Goal: Information Seeking & Learning: Learn about a topic

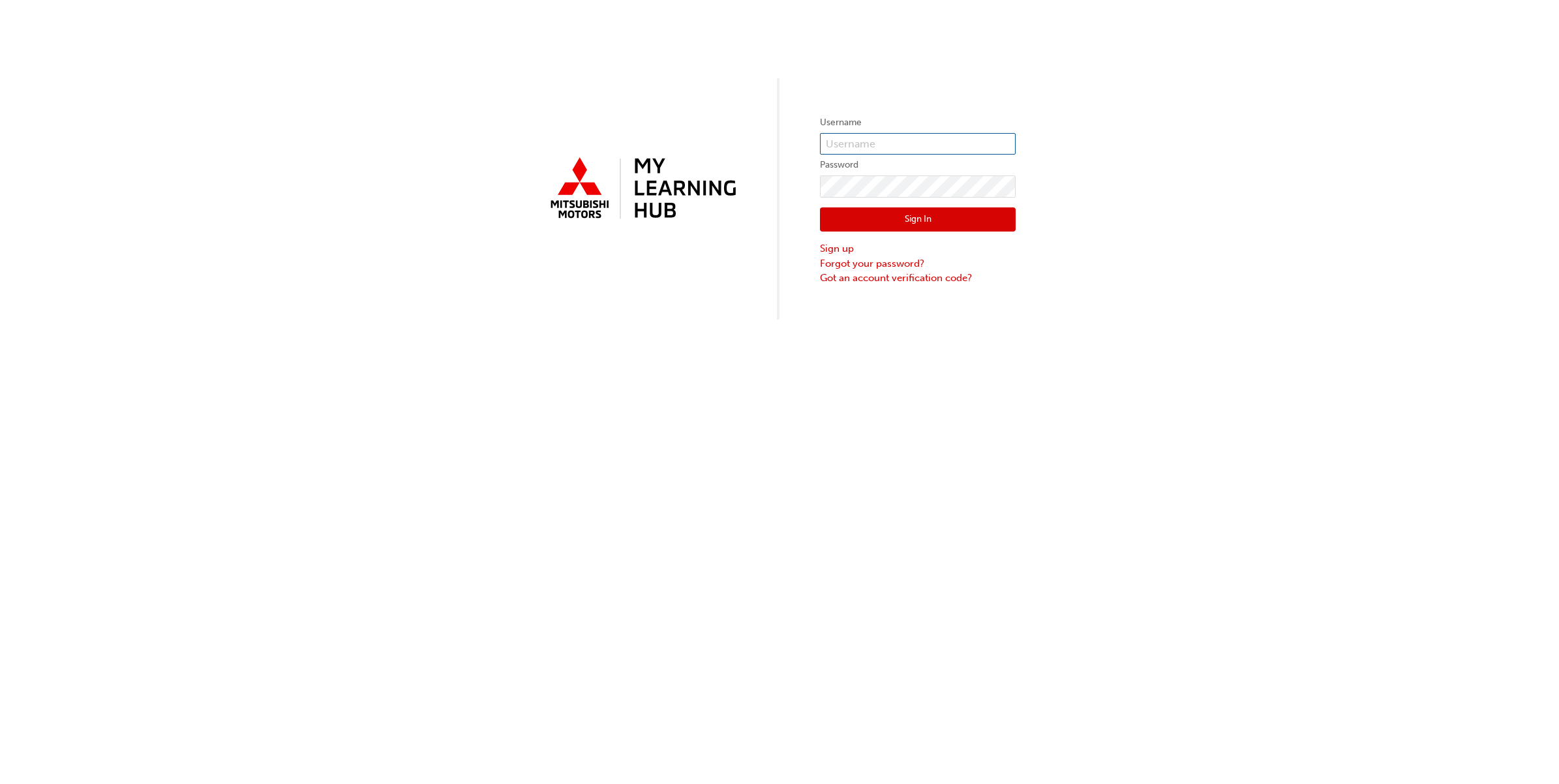
type input "ngrimes"
click at [918, 221] on button "Sign In" at bounding box center [917, 219] width 195 height 24
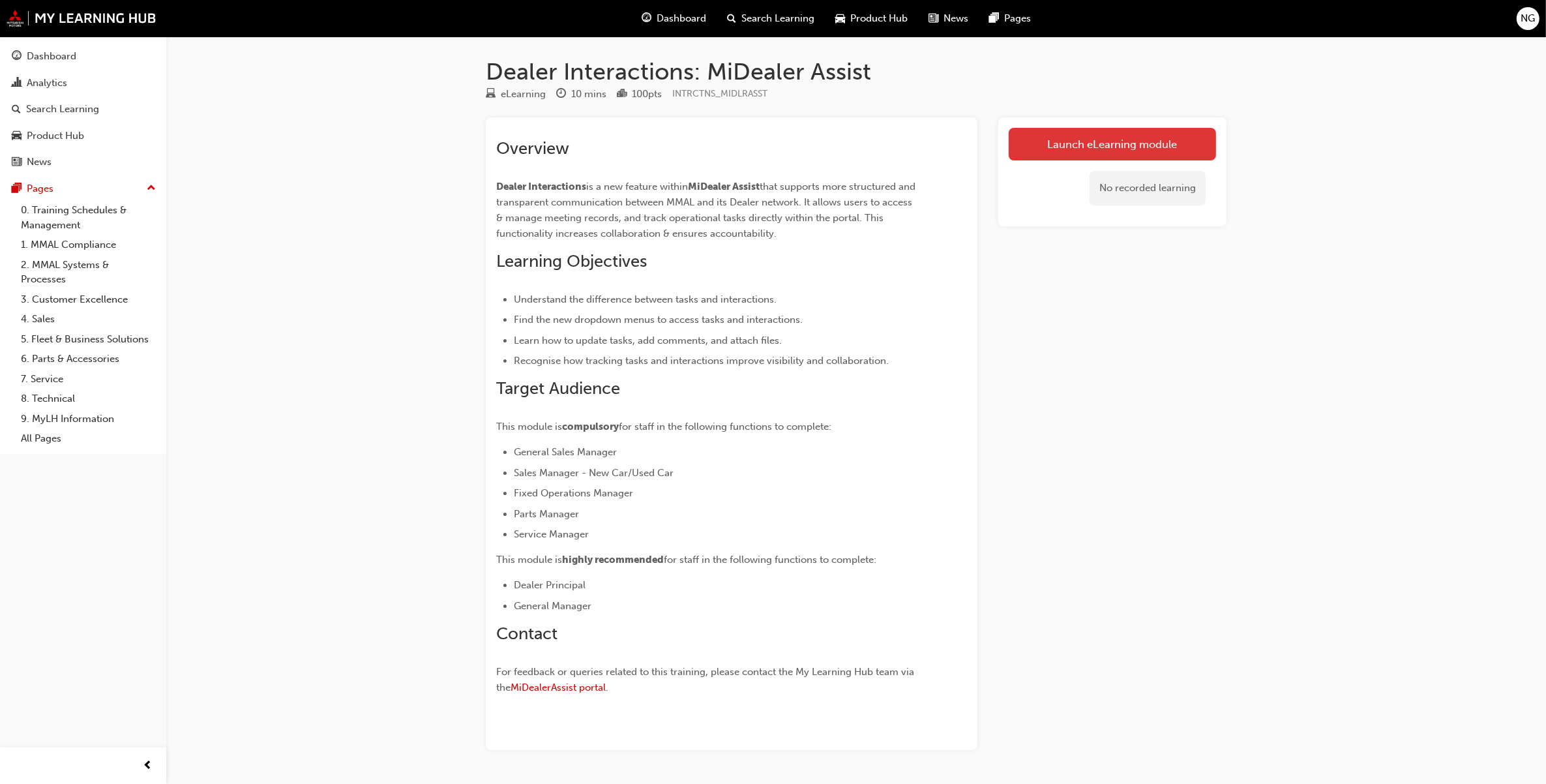
click at [1070, 141] on link "Launch eLearning module" at bounding box center [1112, 144] width 207 height 32
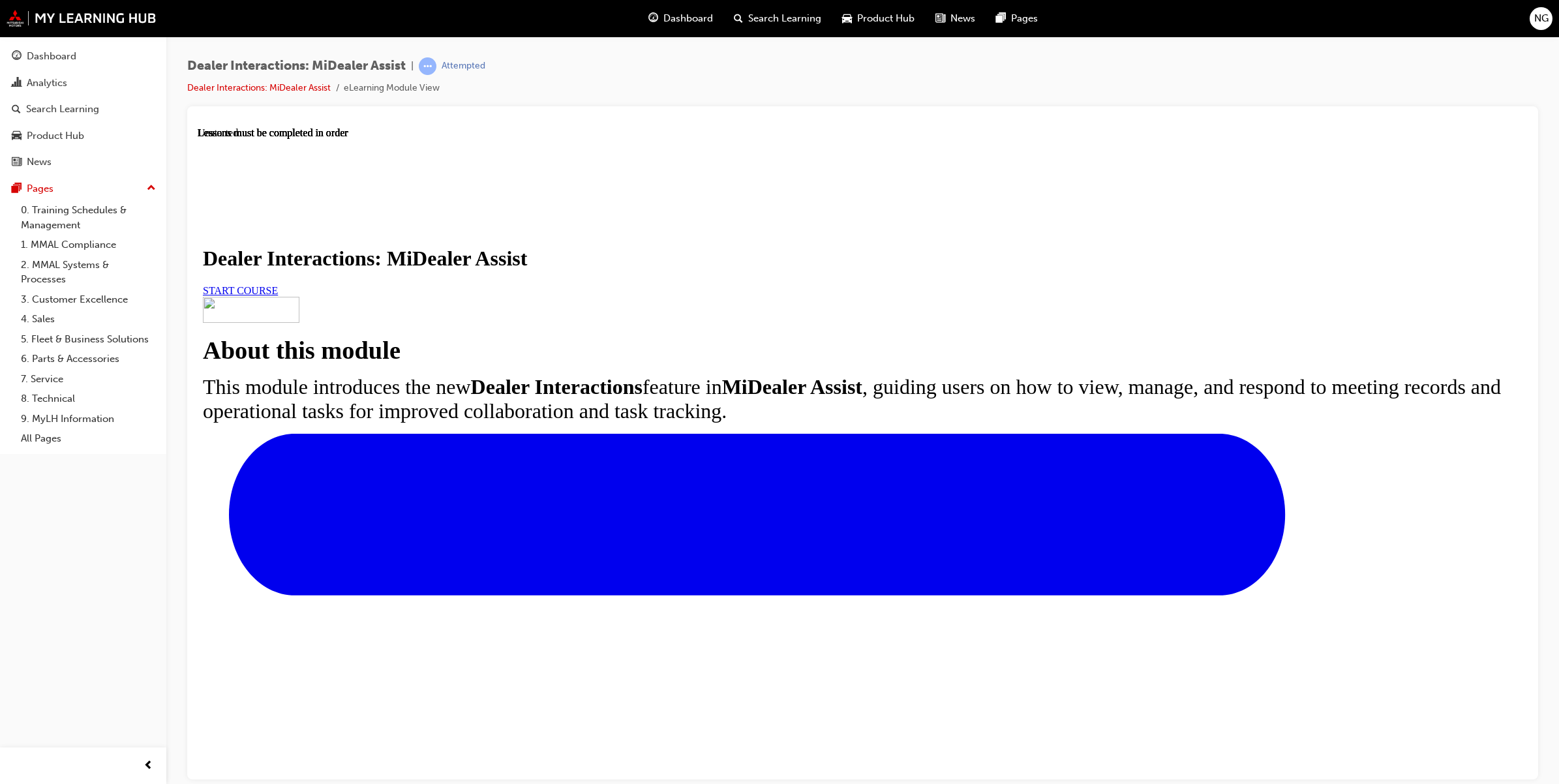
scroll to position [236, 0]
click at [277, 284] on span "START COURSE" at bounding box center [240, 289] width 75 height 11
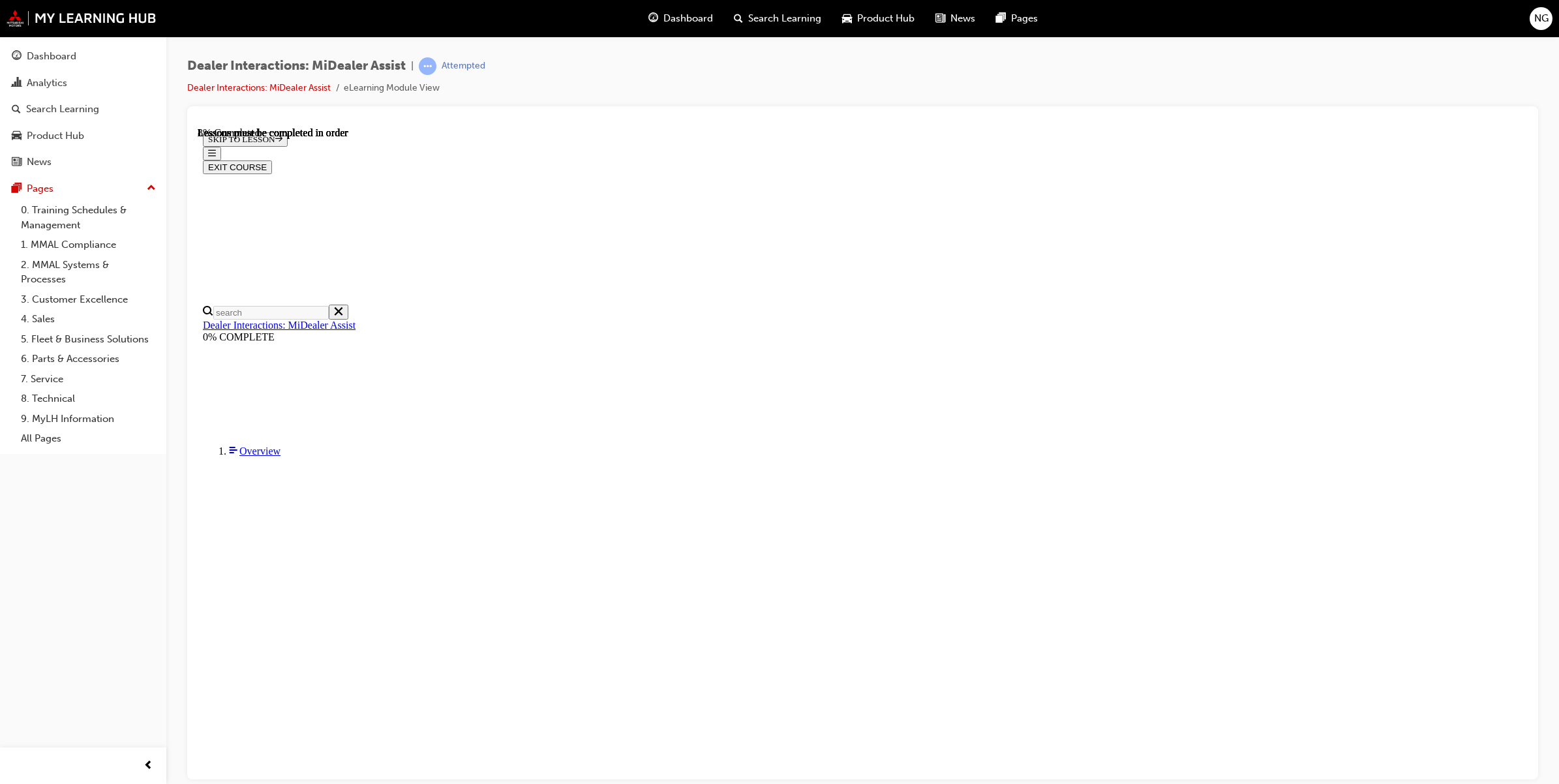
scroll to position [139, 0]
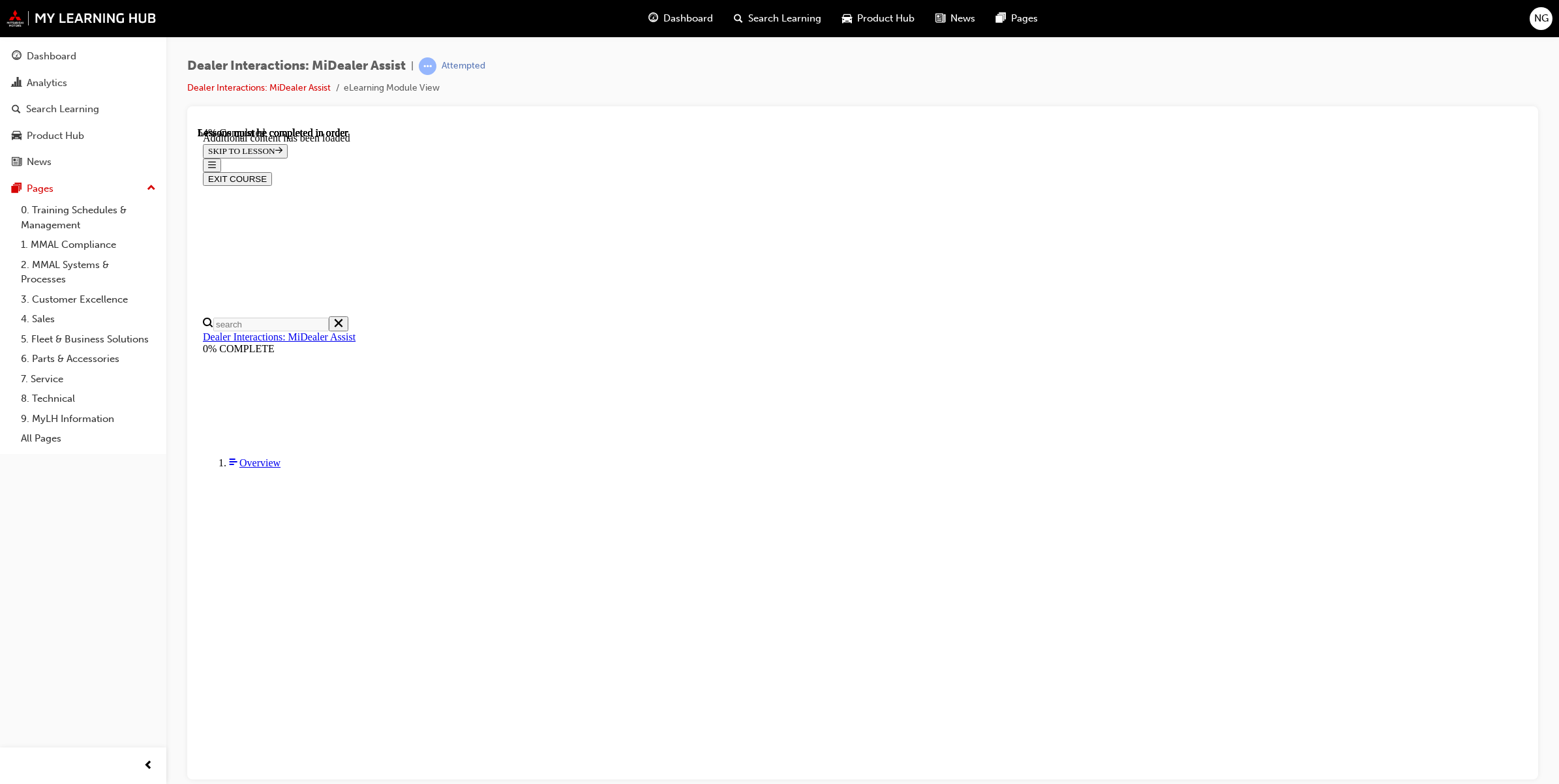
scroll to position [2237, 0]
drag, startPoint x: 1067, startPoint y: 465, endPoint x: 666, endPoint y: 160, distance: 503.8
copy div "Every time you have a meeting with your MMAL Field Team, a Dealer Interaction R…"
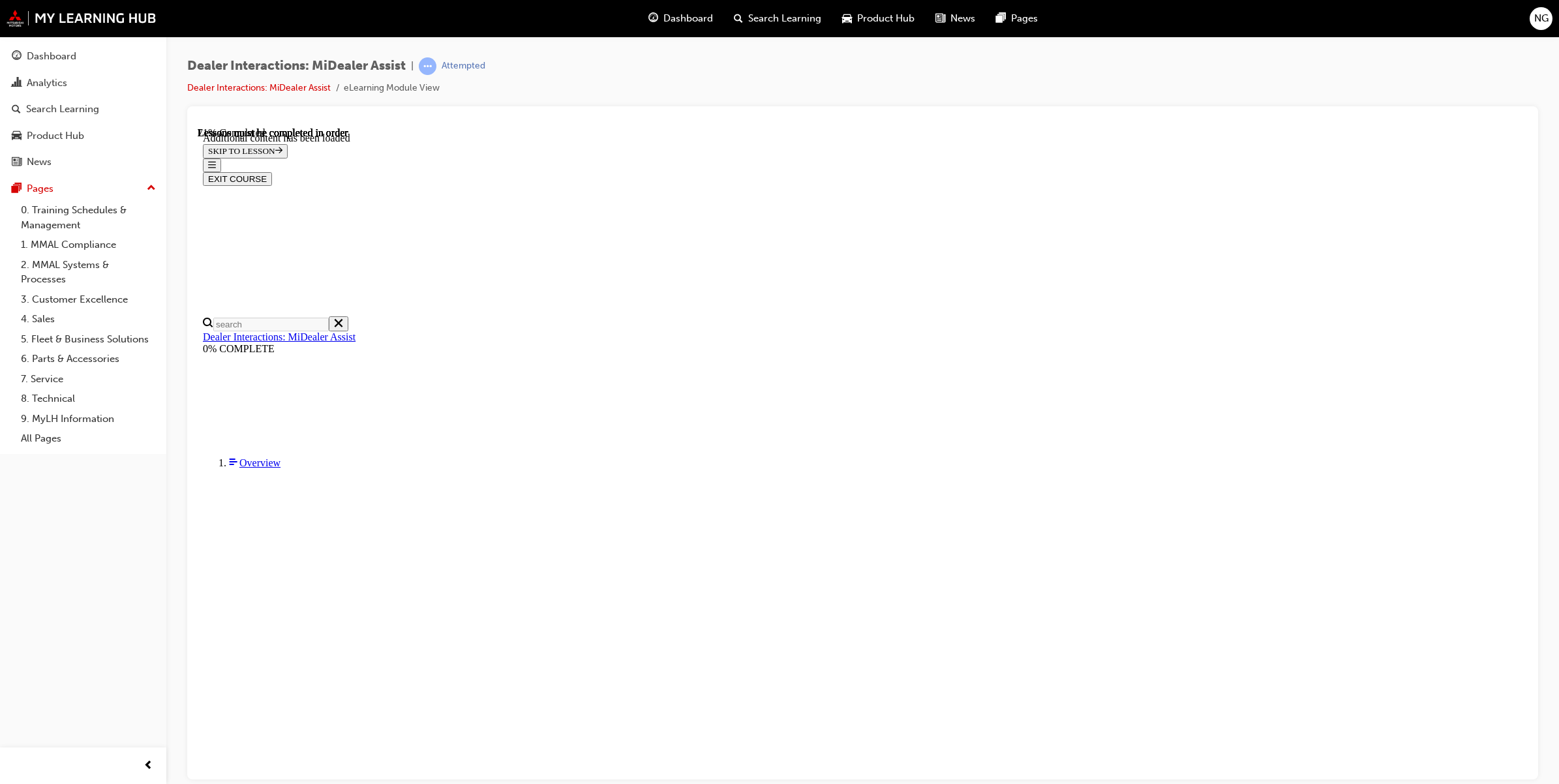
scroll to position [2674, 0]
drag, startPoint x: 1118, startPoint y: 609, endPoint x: 637, endPoint y: 366, distance: 538.9
copy section "Why is it helpful? Think of Dealer Interactions like your digital meeting diary…"
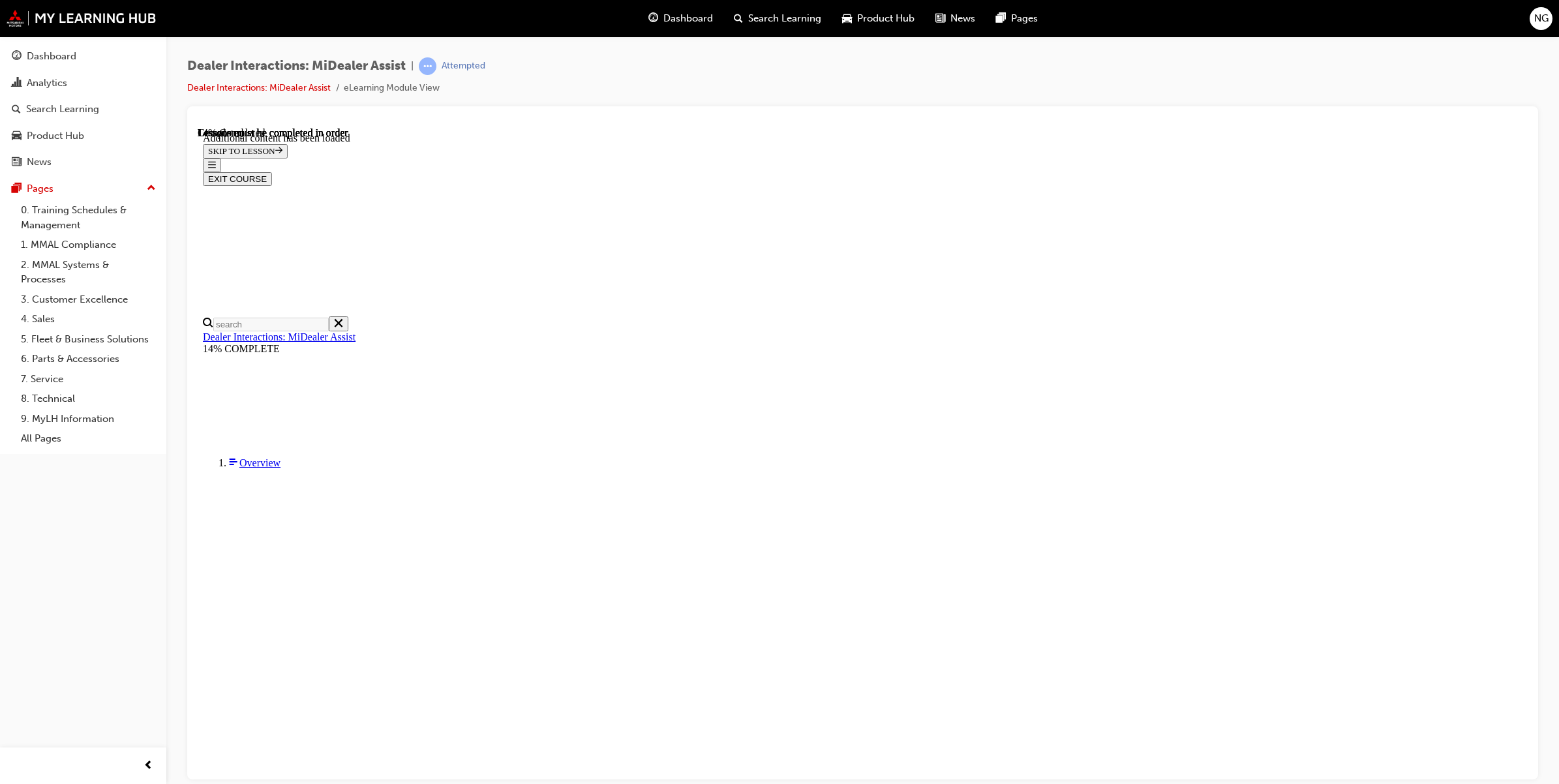
scroll to position [631, 0]
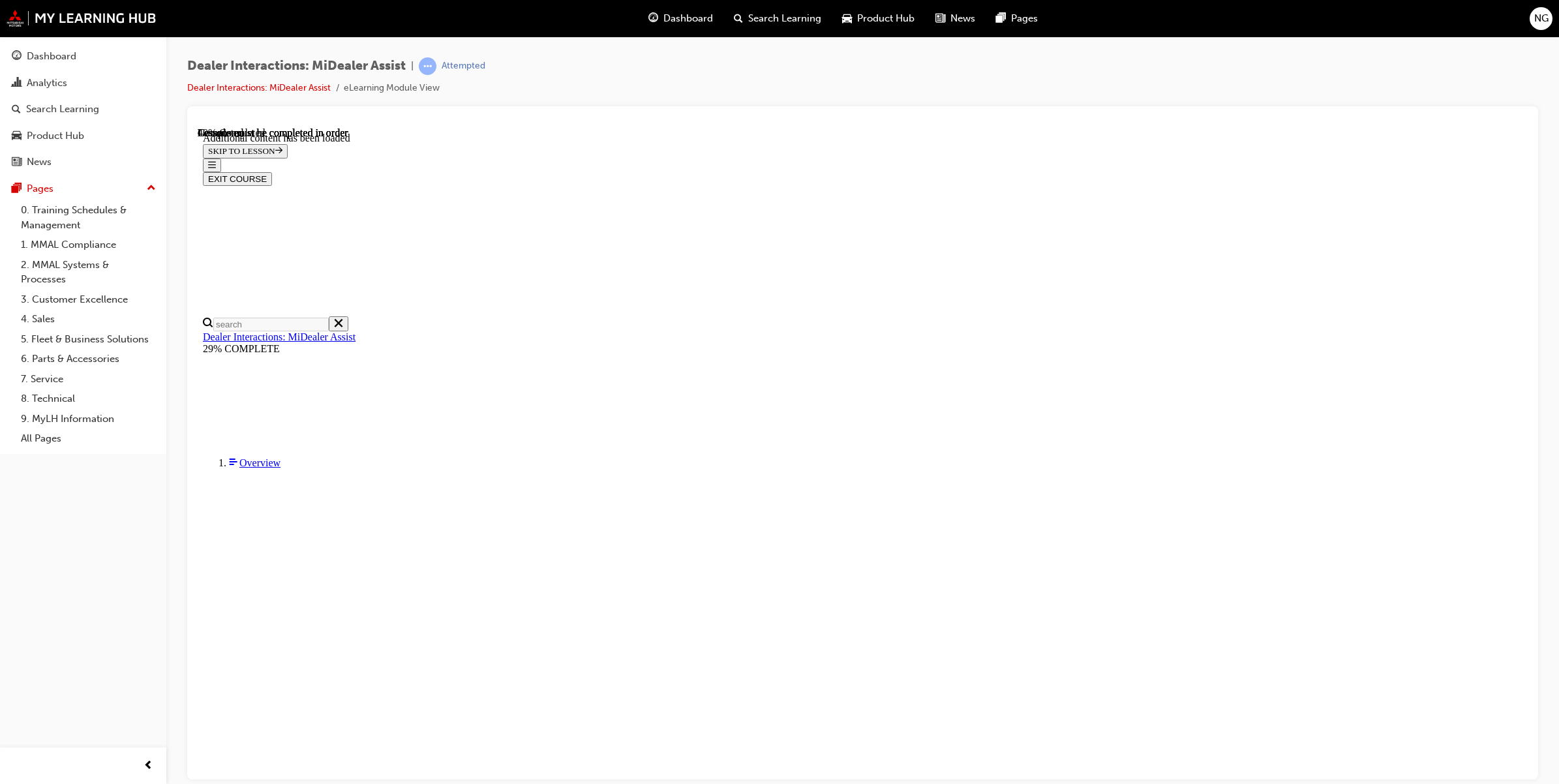
scroll to position [865, 0]
drag, startPoint x: 695, startPoint y: 154, endPoint x: 794, endPoint y: 330, distance: 201.9
copy div "You’ll now see a list of tasks assigned to you by your MMAL Field Team member ,…"
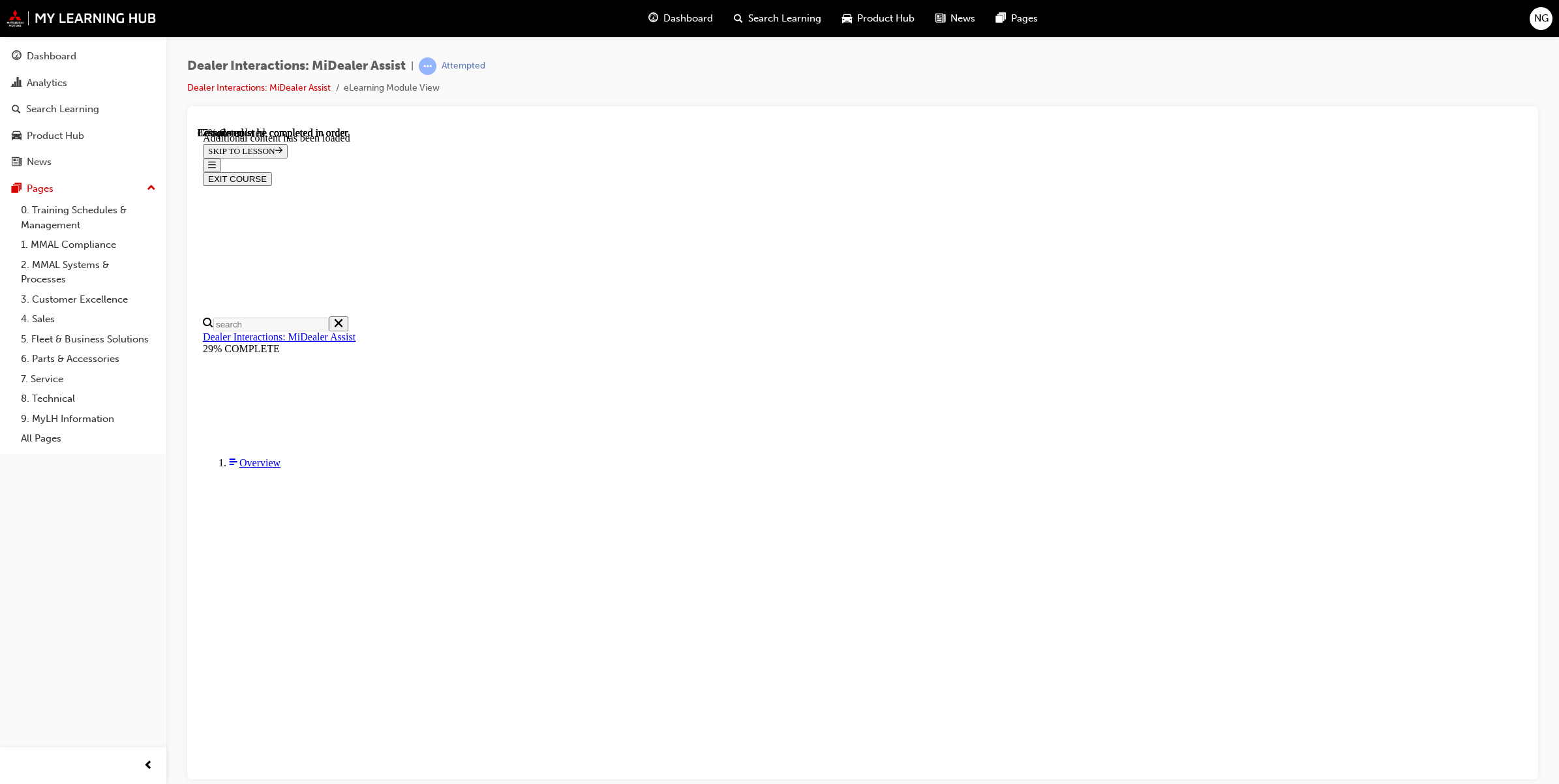
scroll to position [1912, 0]
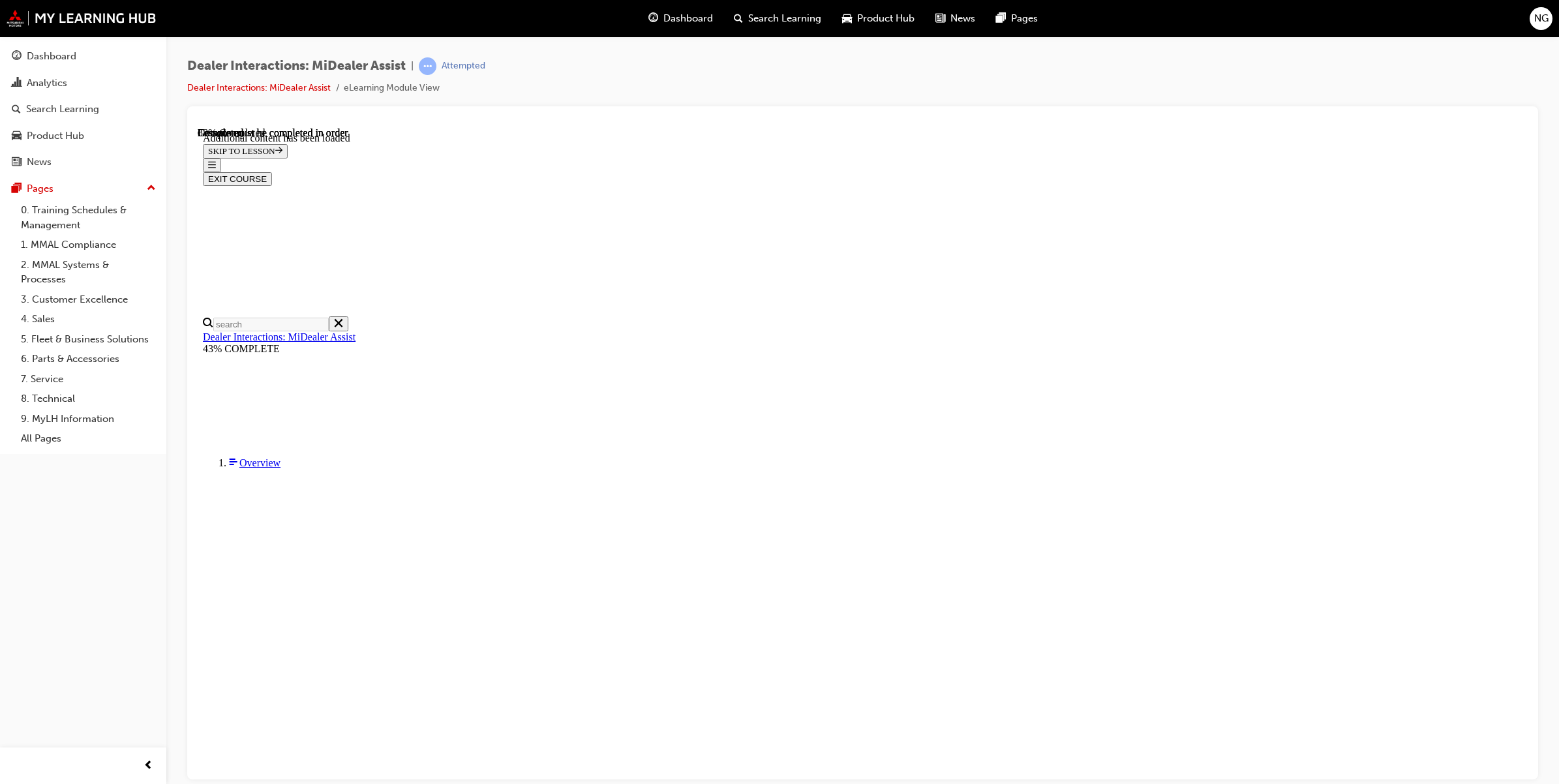
scroll to position [489, 0]
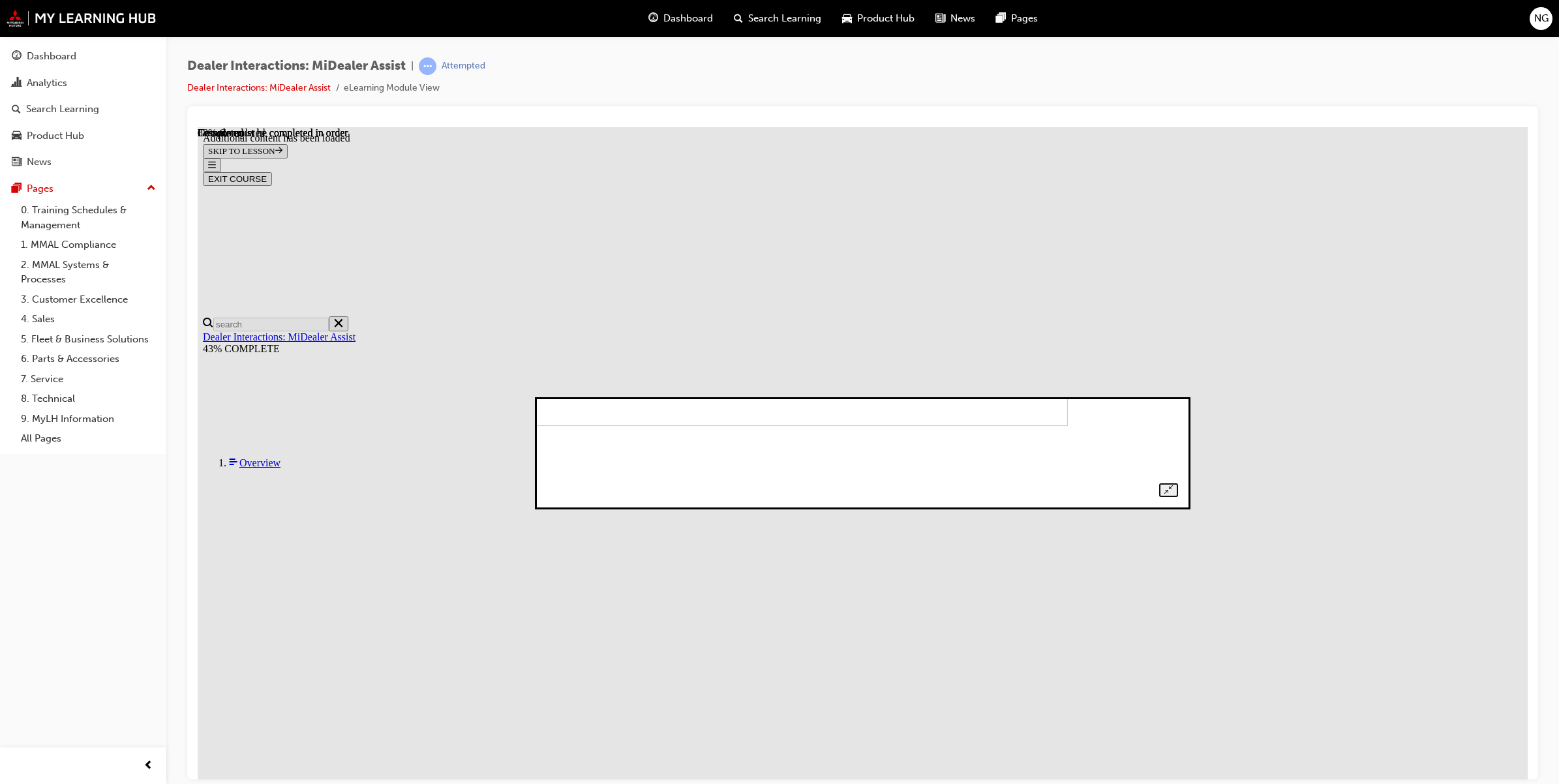
click at [1068, 425] on img at bounding box center [762, 383] width 611 height 83
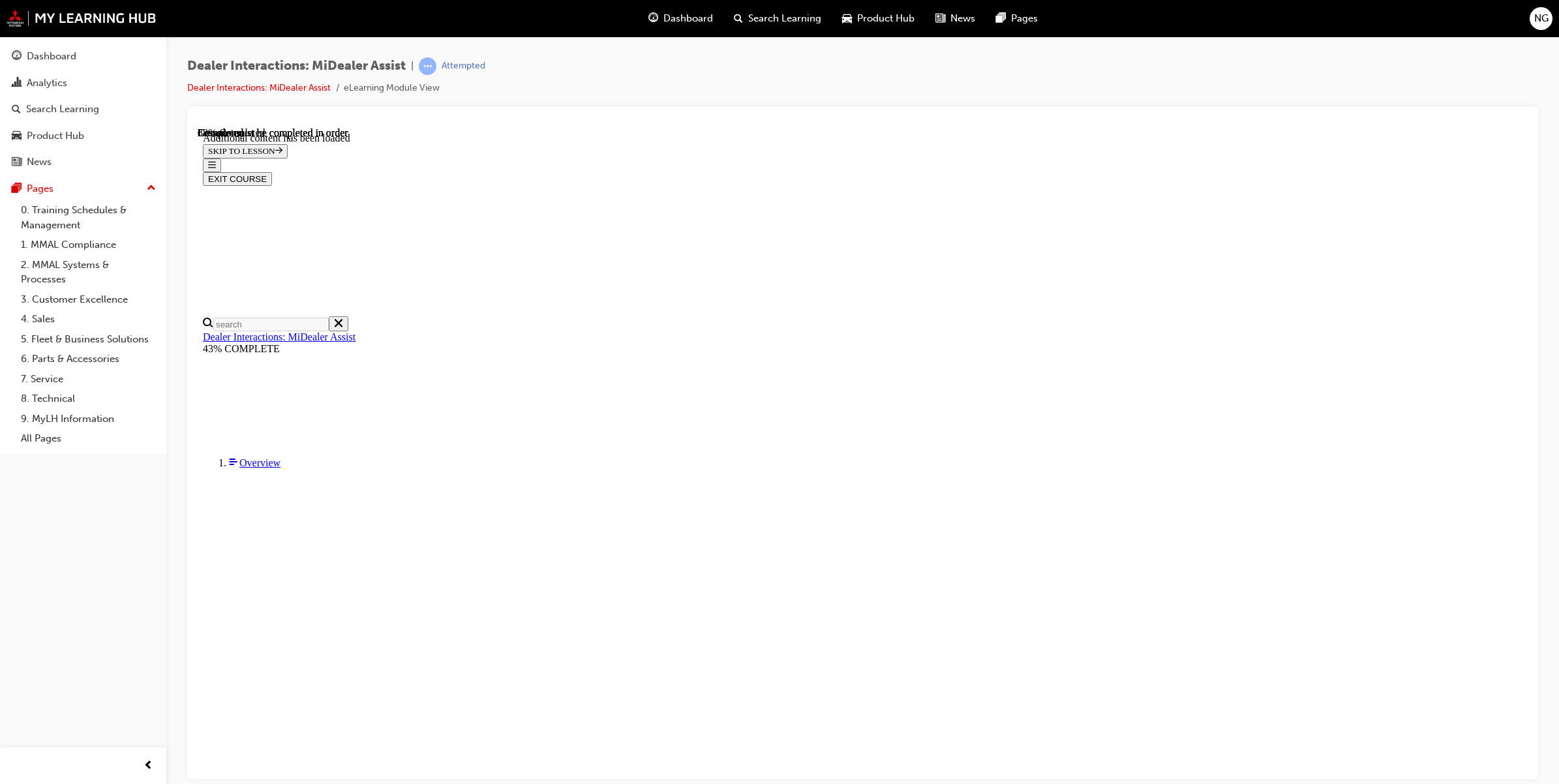
scroll to position [978, 0]
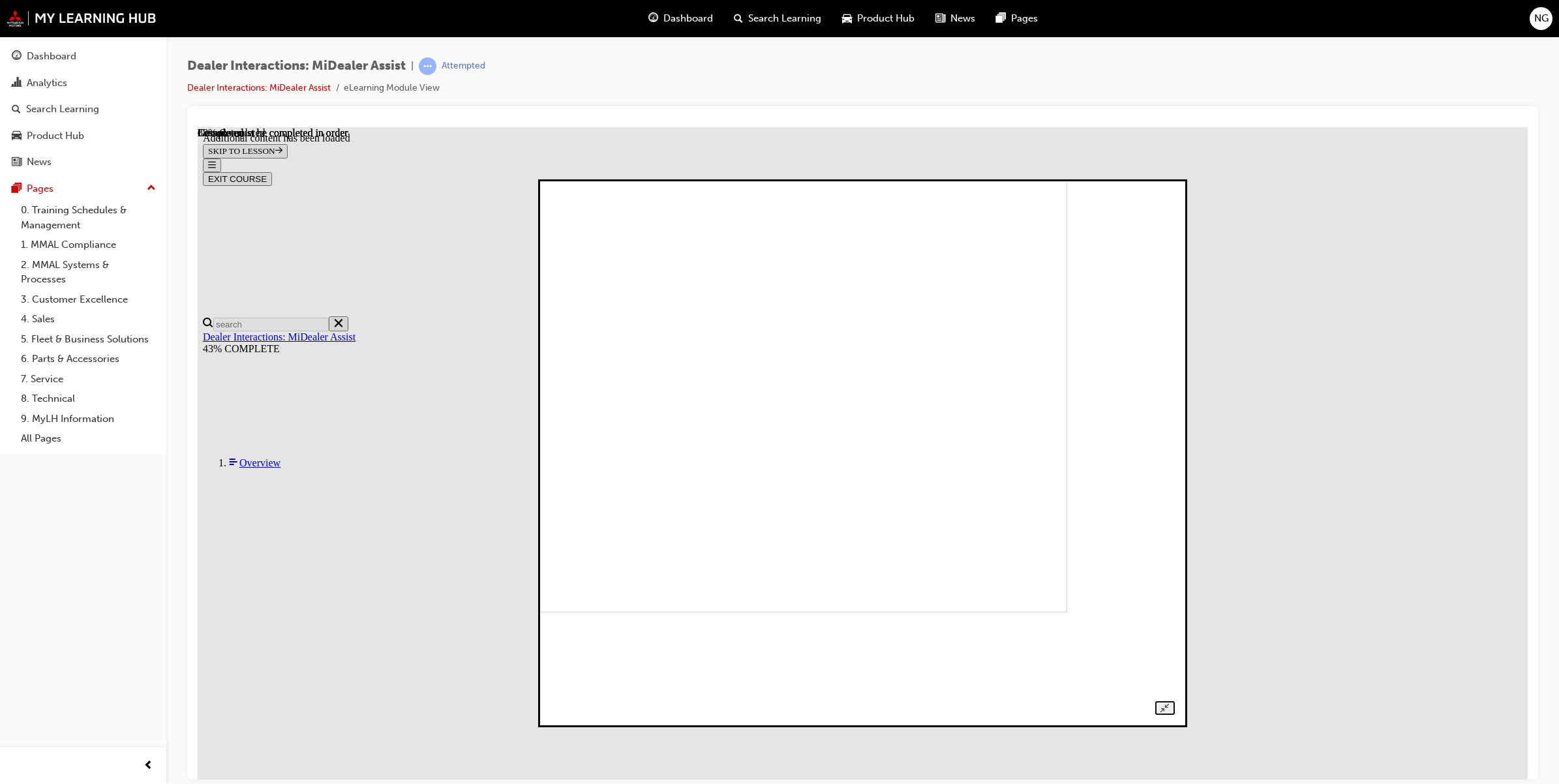
click at [1068, 509] on img at bounding box center [765, 351] width 605 height 519
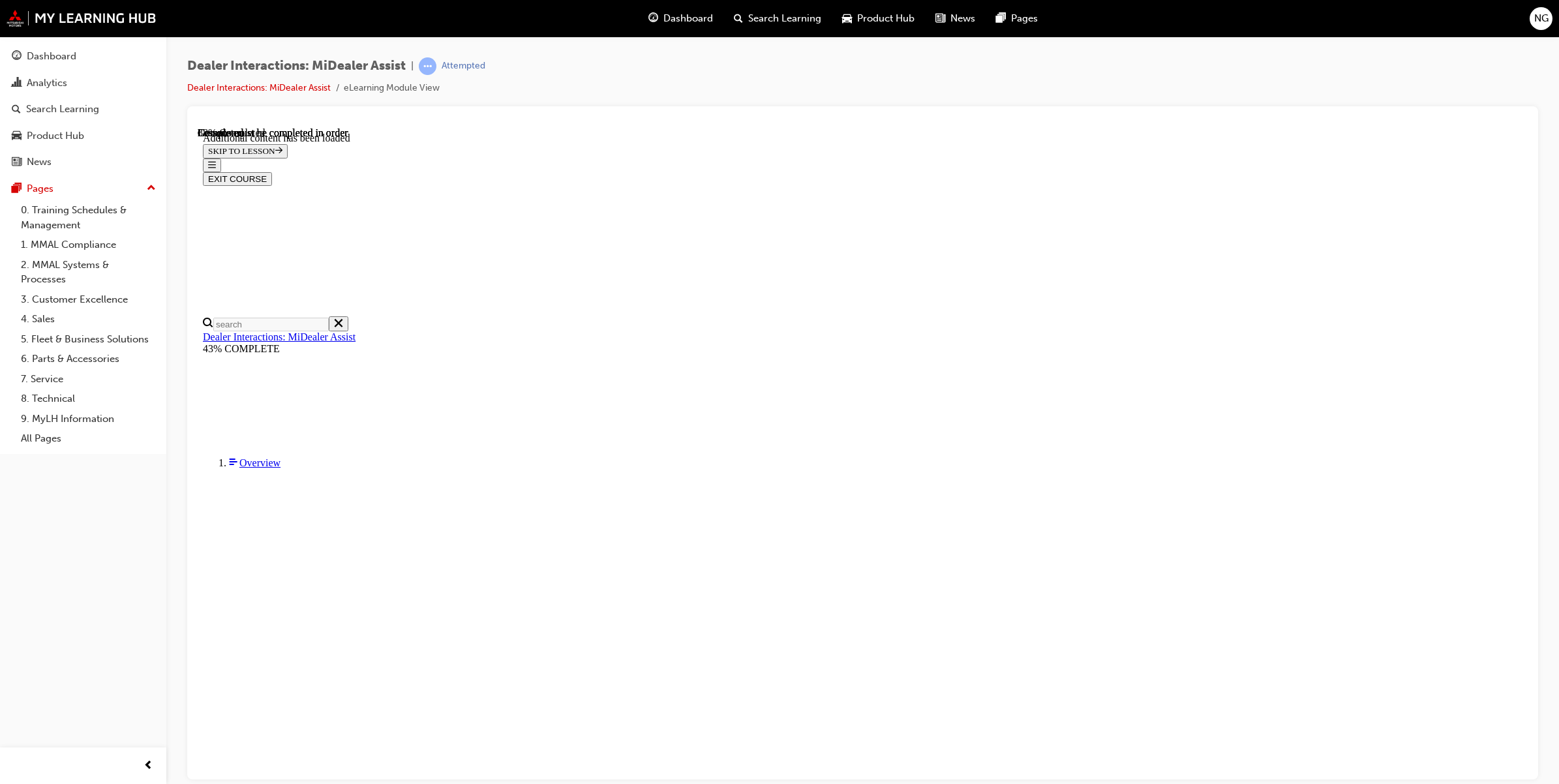
scroll to position [1875, 0]
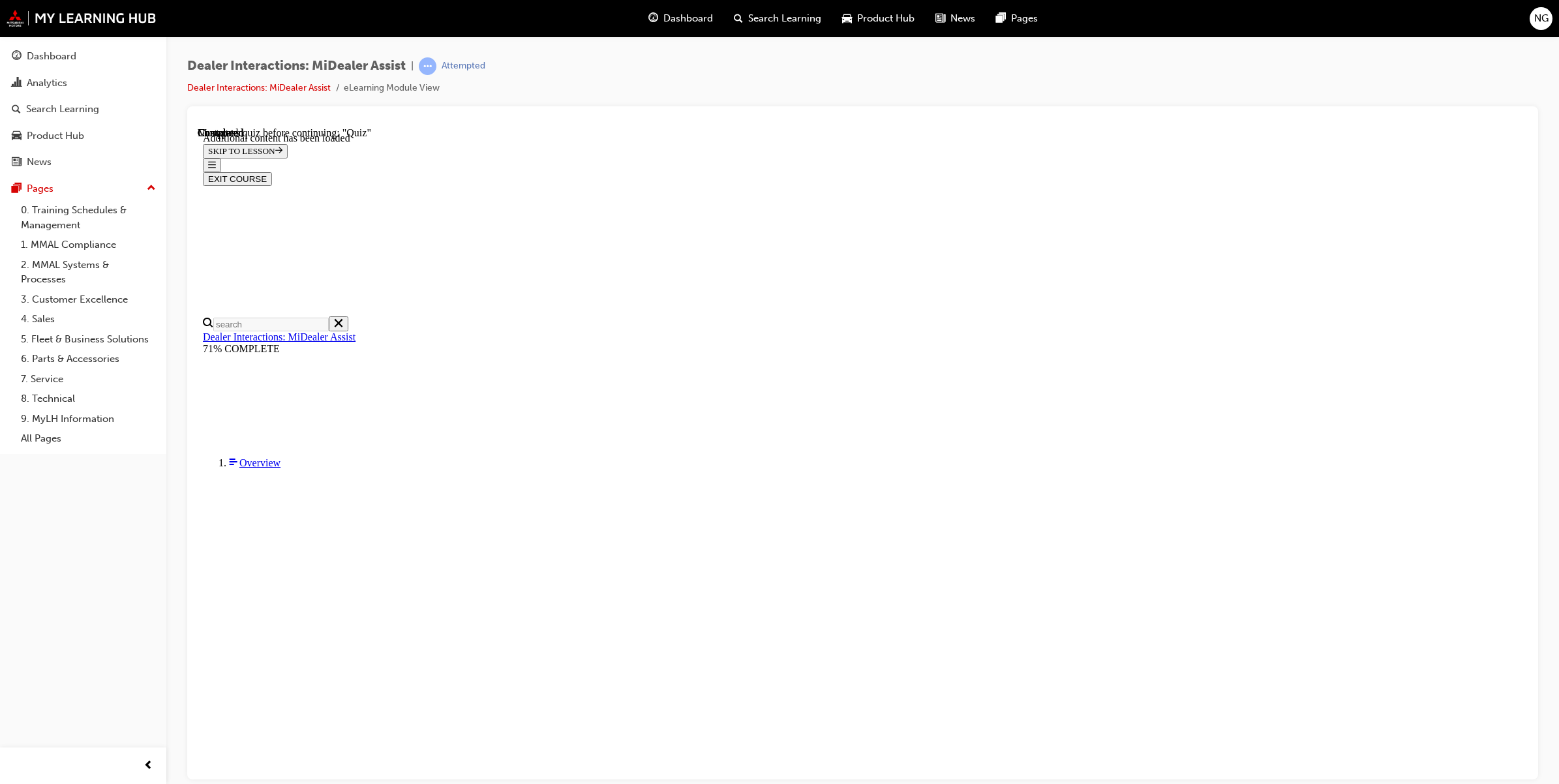
scroll to position [44, 0]
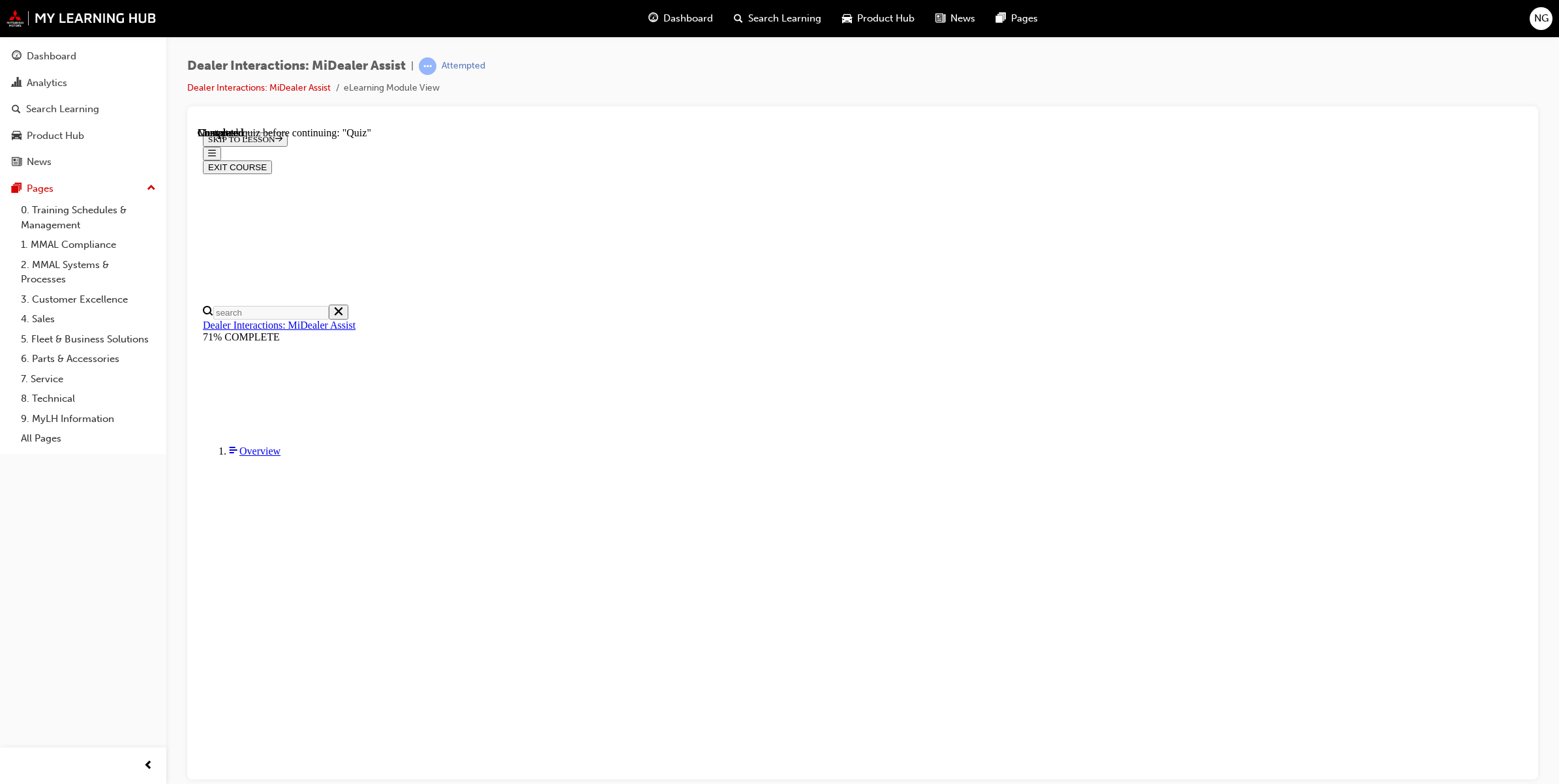
scroll to position [44, 0]
radio input "true"
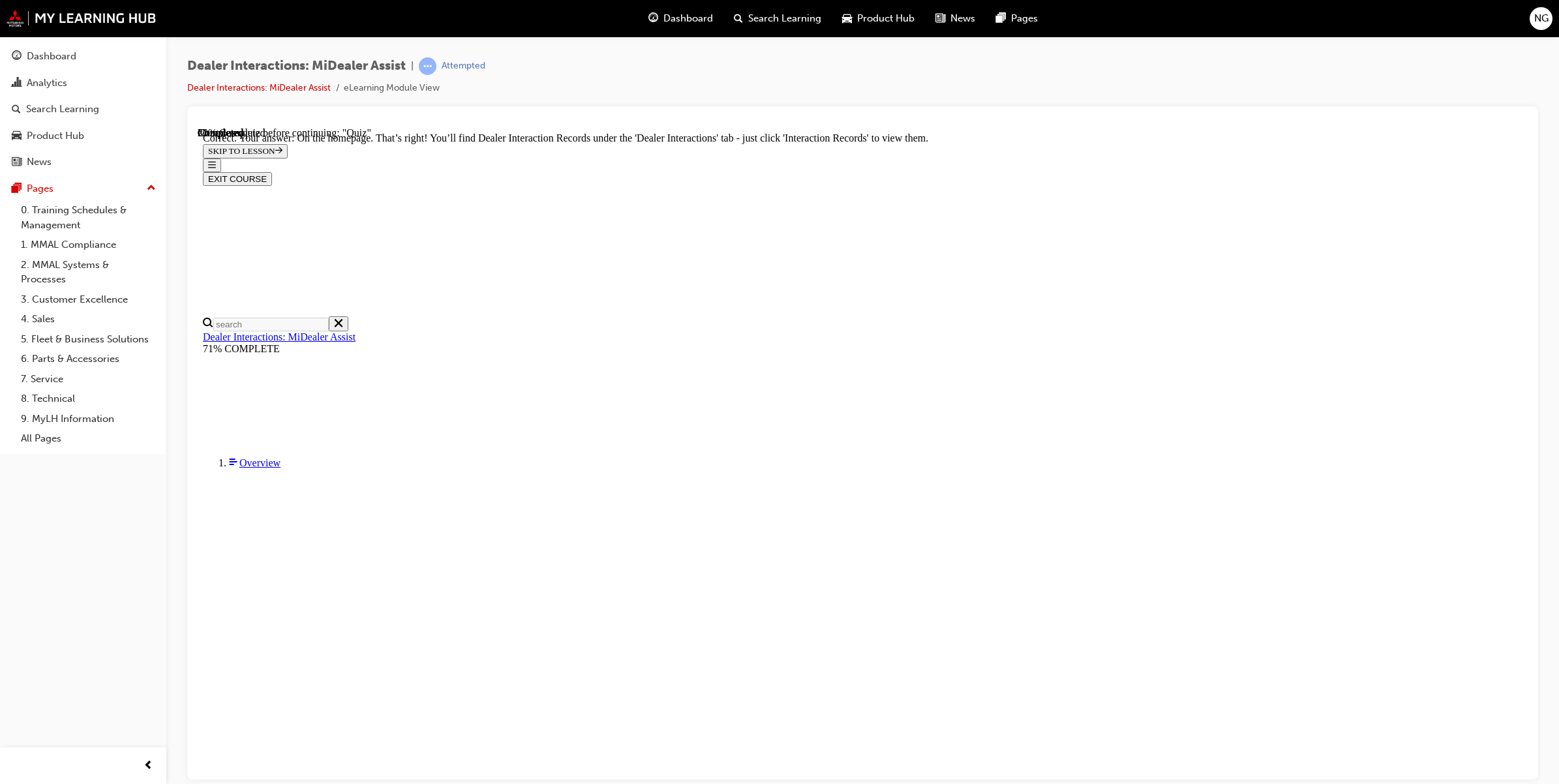
scroll to position [145, 0]
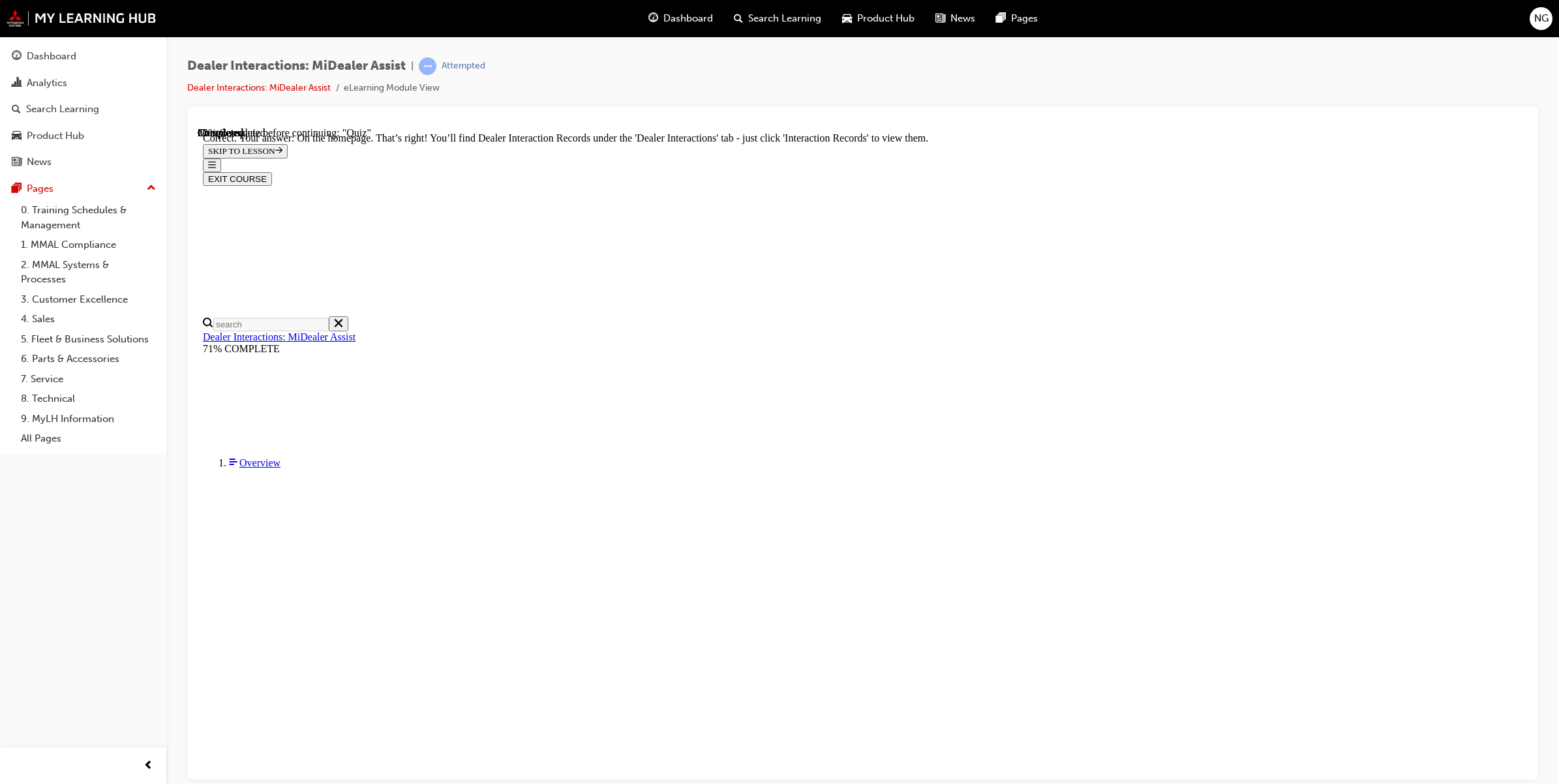
radio input "true"
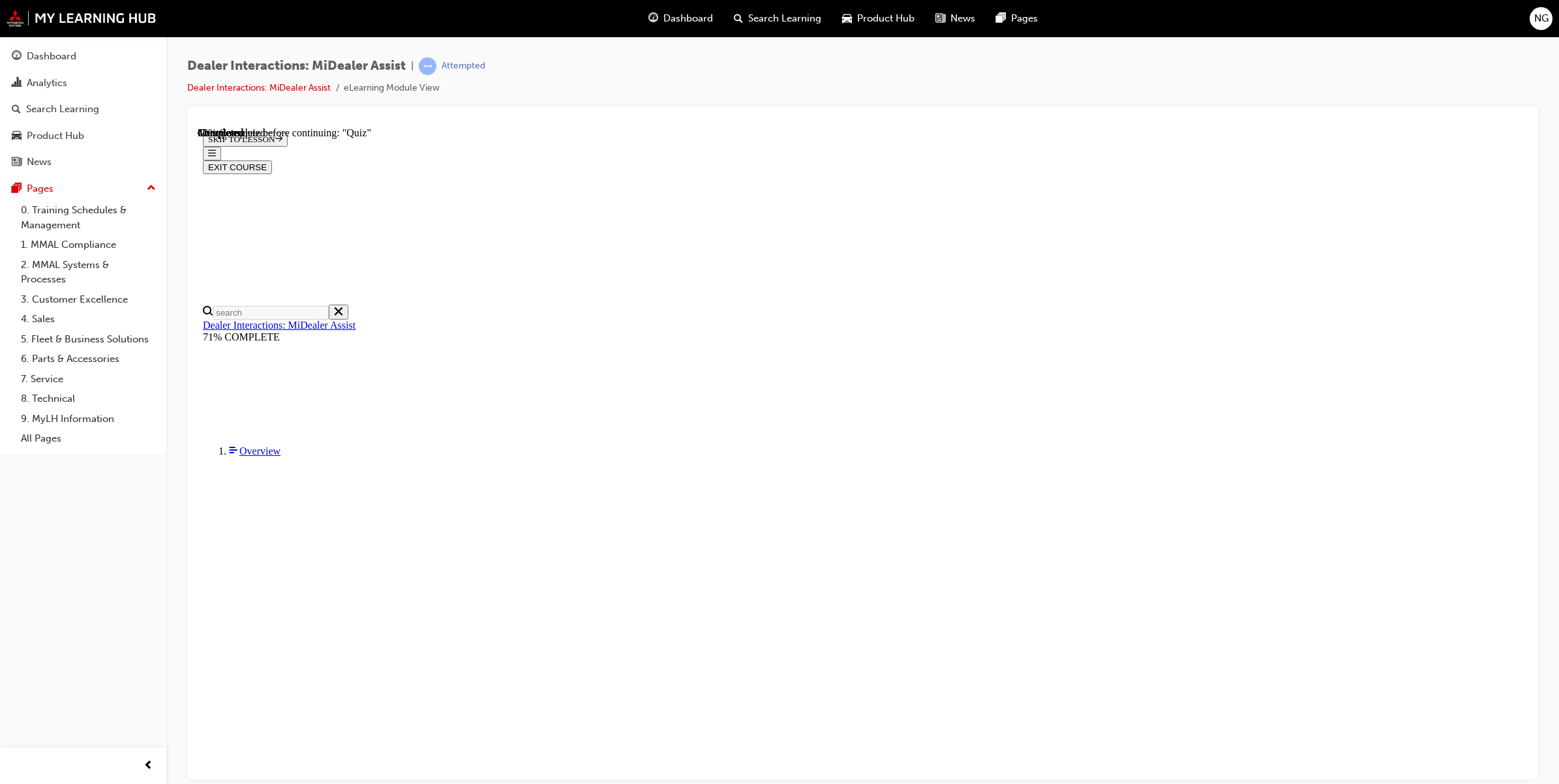
scroll to position [44, 0]
radio input "true"
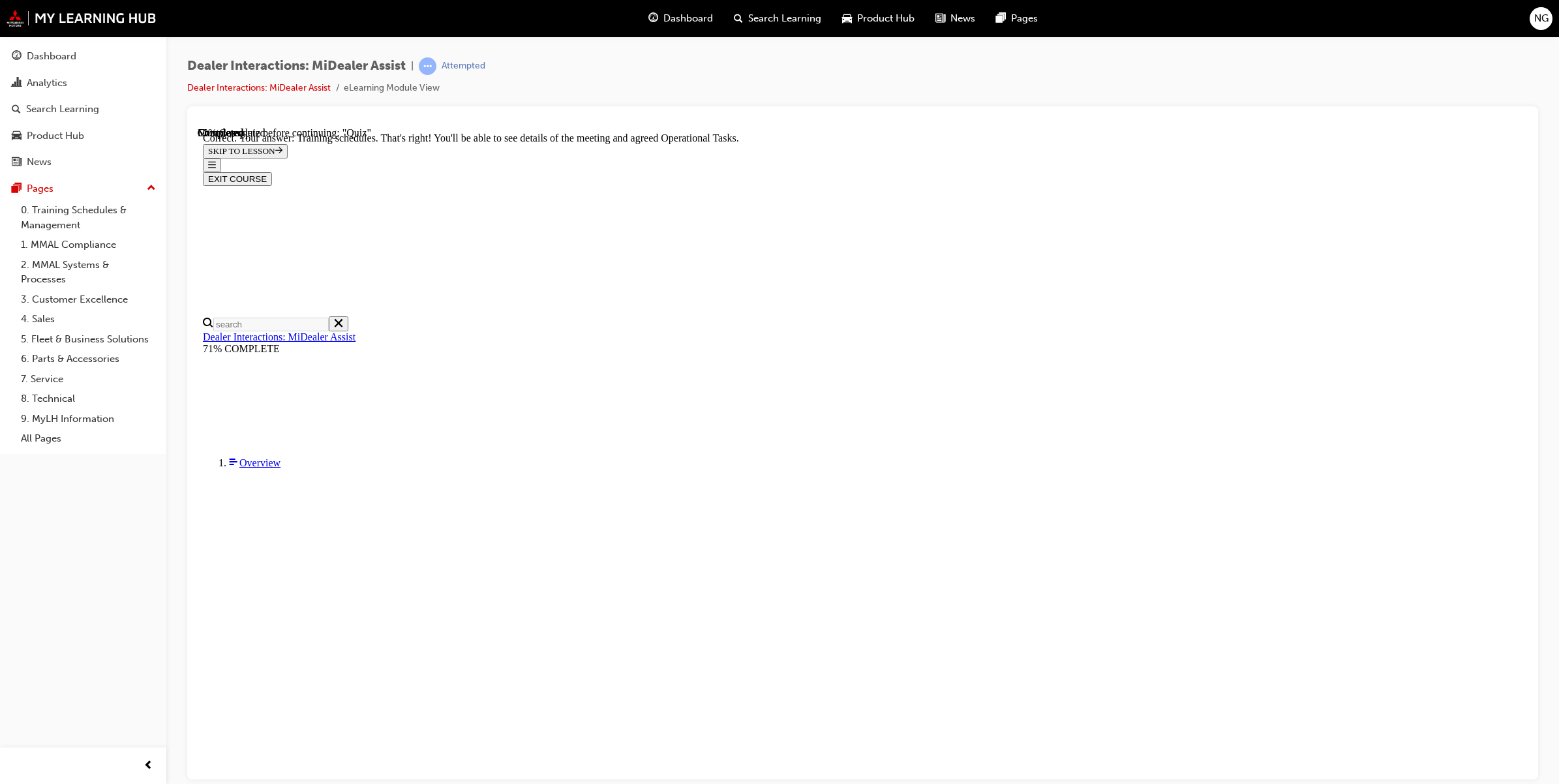
scroll to position [145, 0]
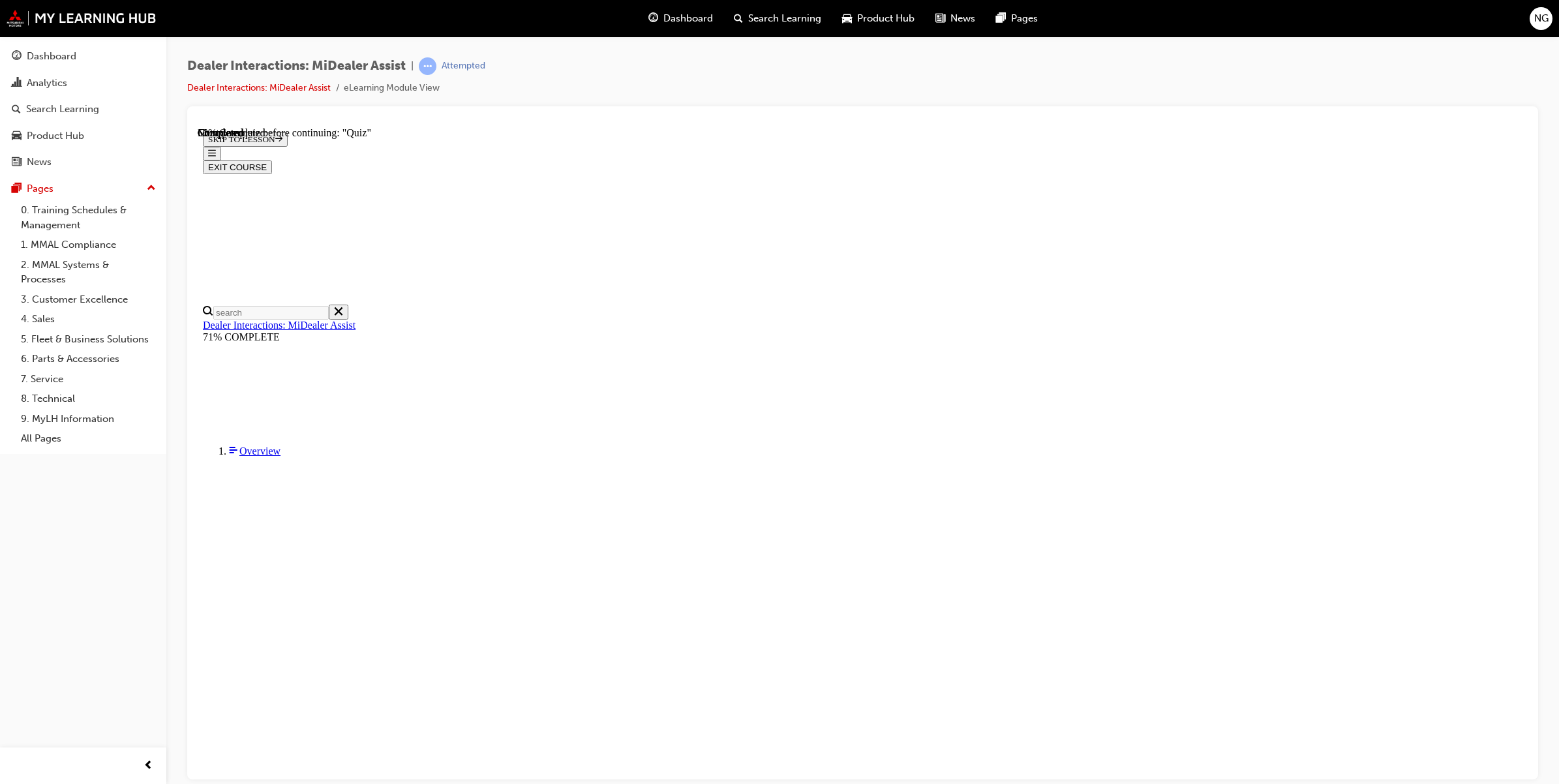
radio input "true"
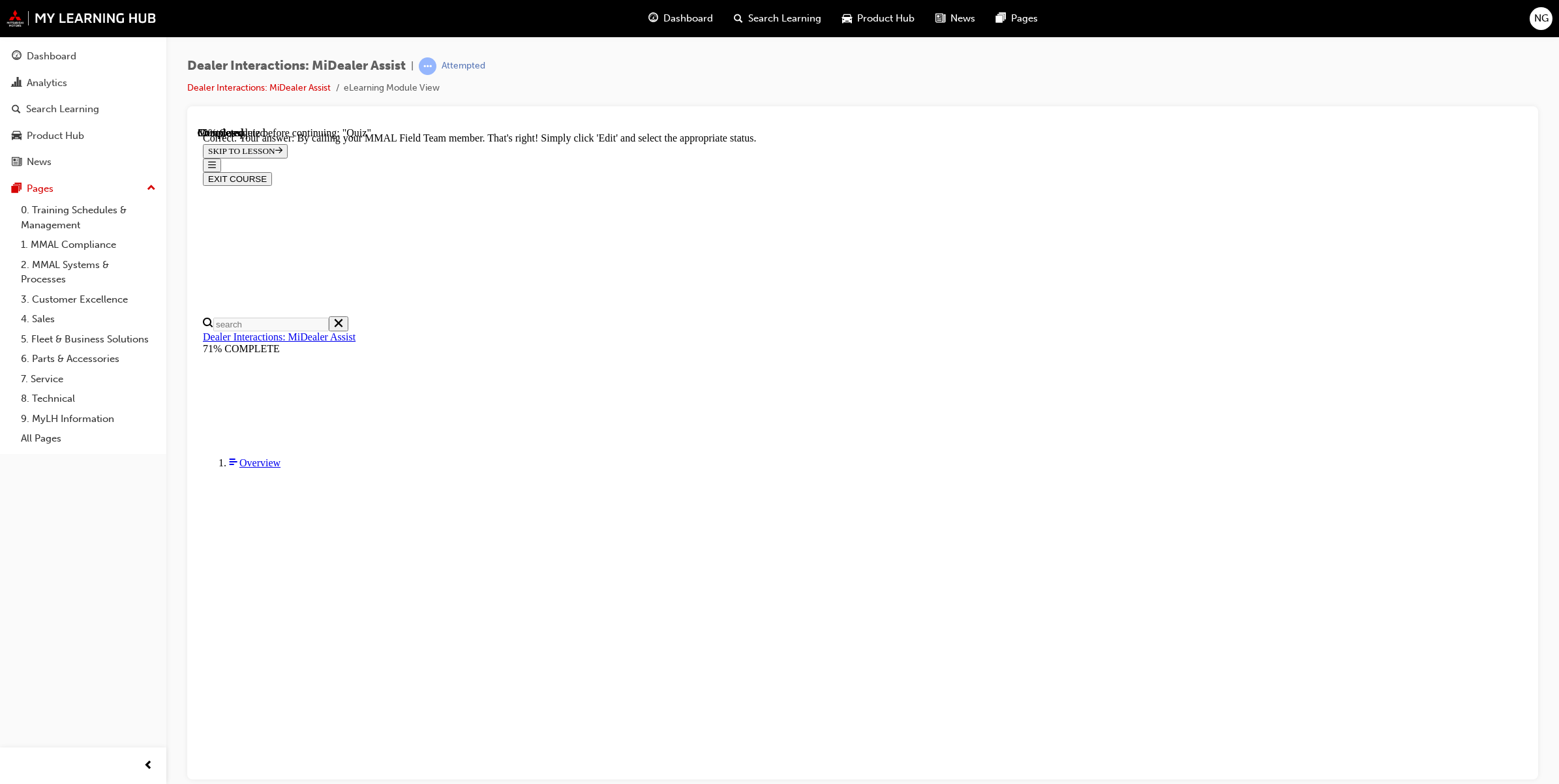
scroll to position [150, 0]
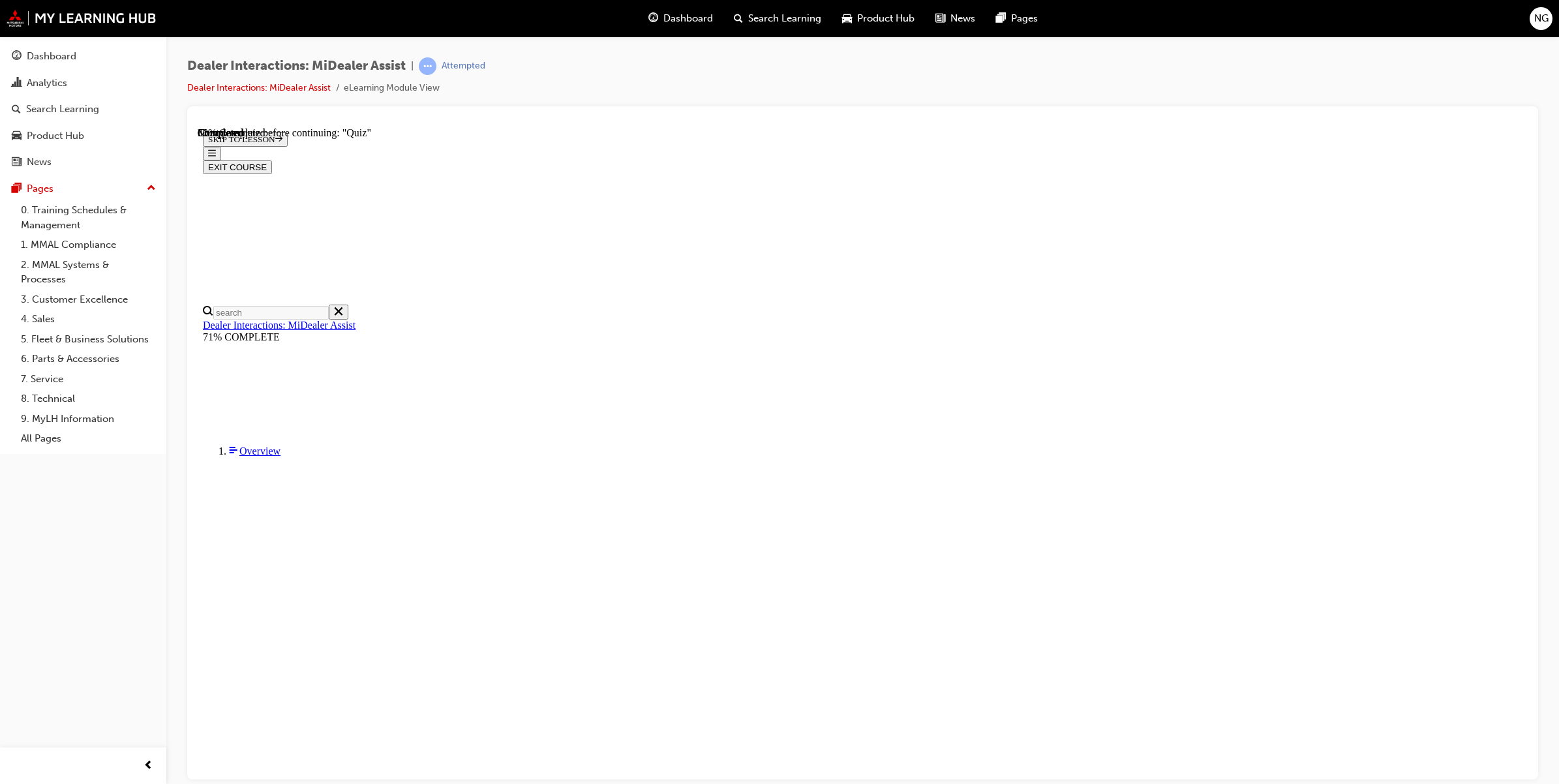
scroll to position [44, 0]
radio input "true"
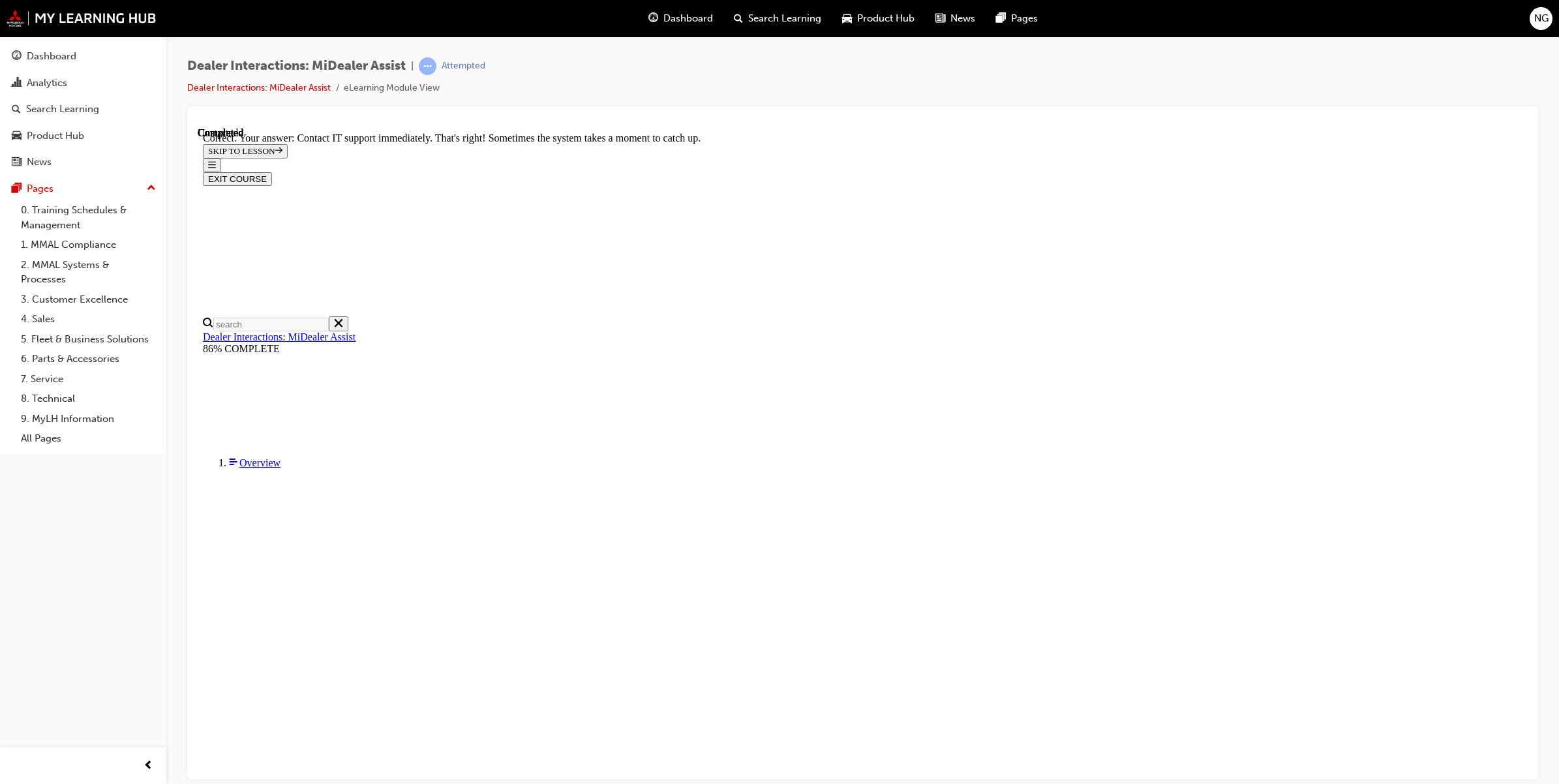
scroll to position [156, 0]
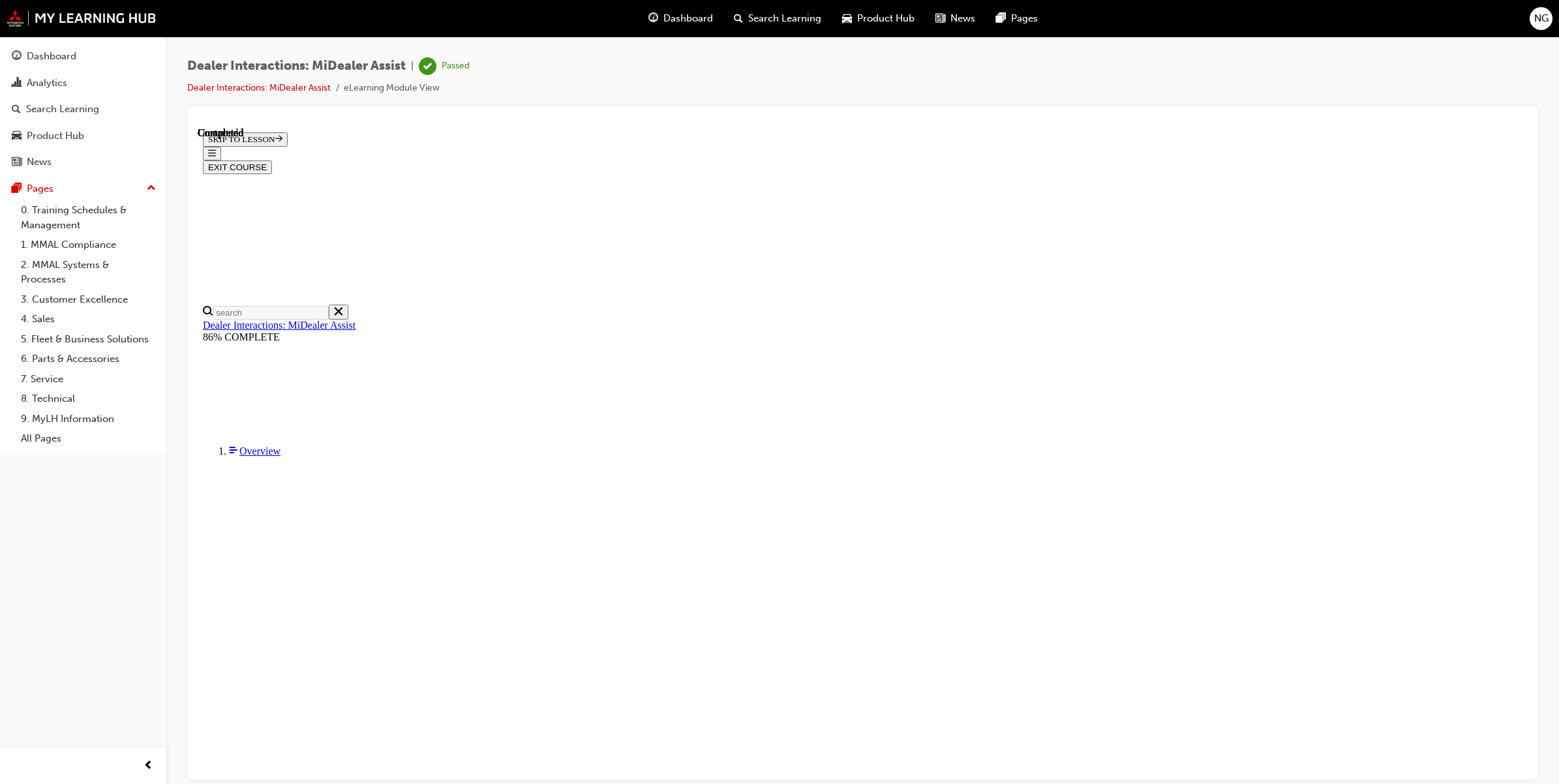
click at [272, 160] on button "EXIT COURSE" at bounding box center [237, 167] width 69 height 14
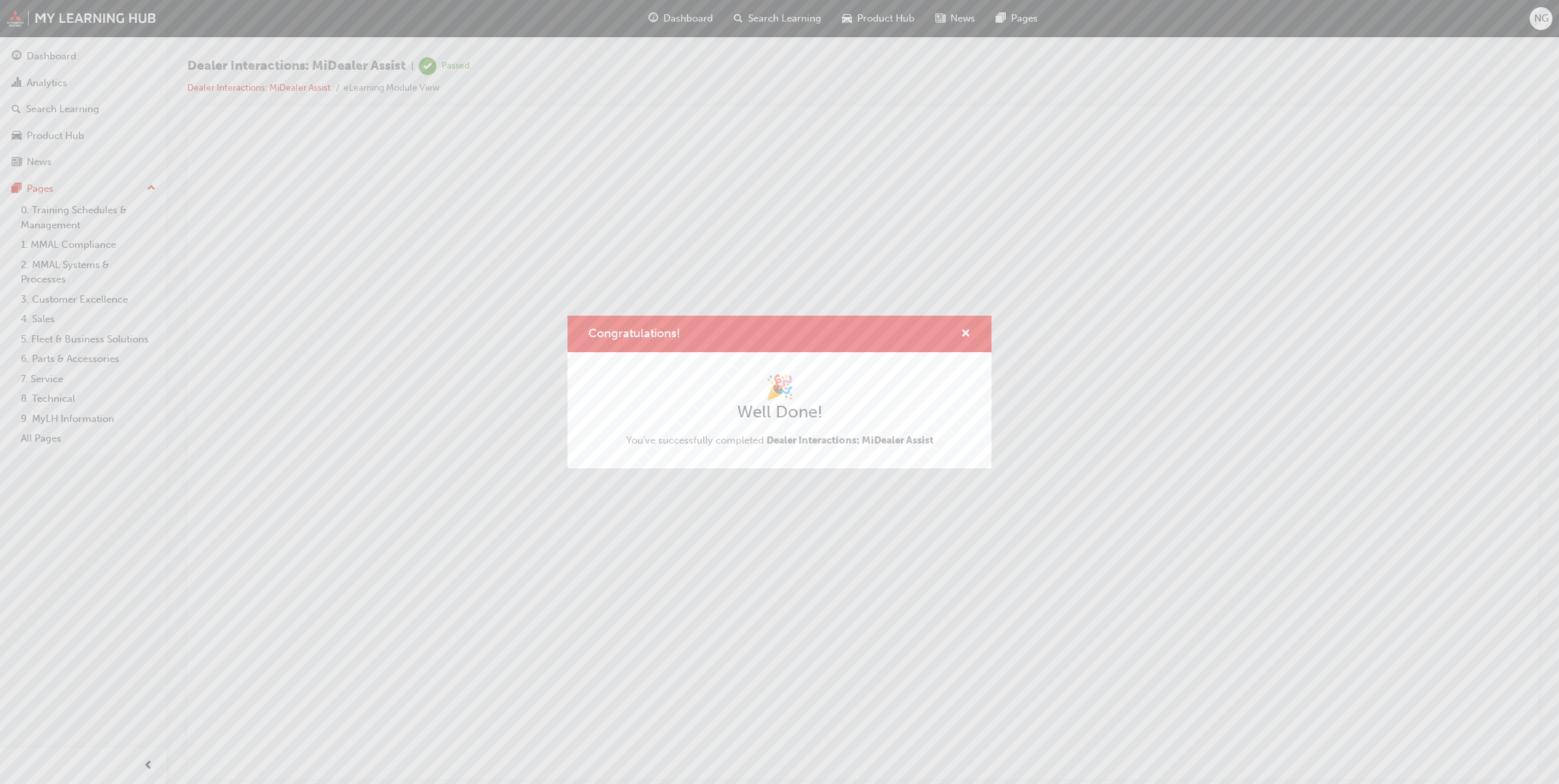
scroll to position [0, 0]
click at [965, 331] on span "cross-icon" at bounding box center [965, 335] width 10 height 12
